Goal: Go to known website: Go to known website

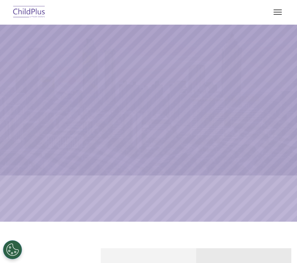
select select "MEDIUM"
